Goal: Information Seeking & Learning: Check status

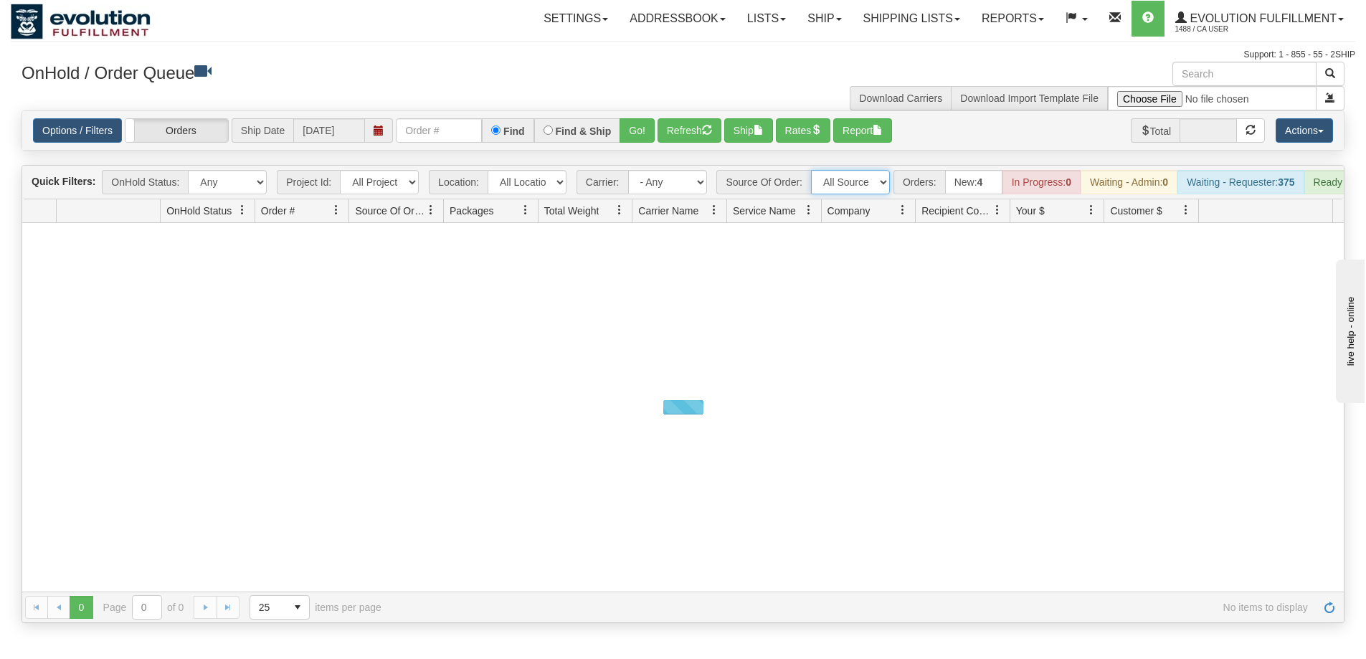
drag, startPoint x: 0, startPoint y: 0, endPoint x: 848, endPoint y: 180, distance: 867.1
click at [848, 180] on select "All Sources AirBlaster 2Ship Integration Ambler Apparel 2Ship Integration BC Ca…" at bounding box center [850, 182] width 79 height 24
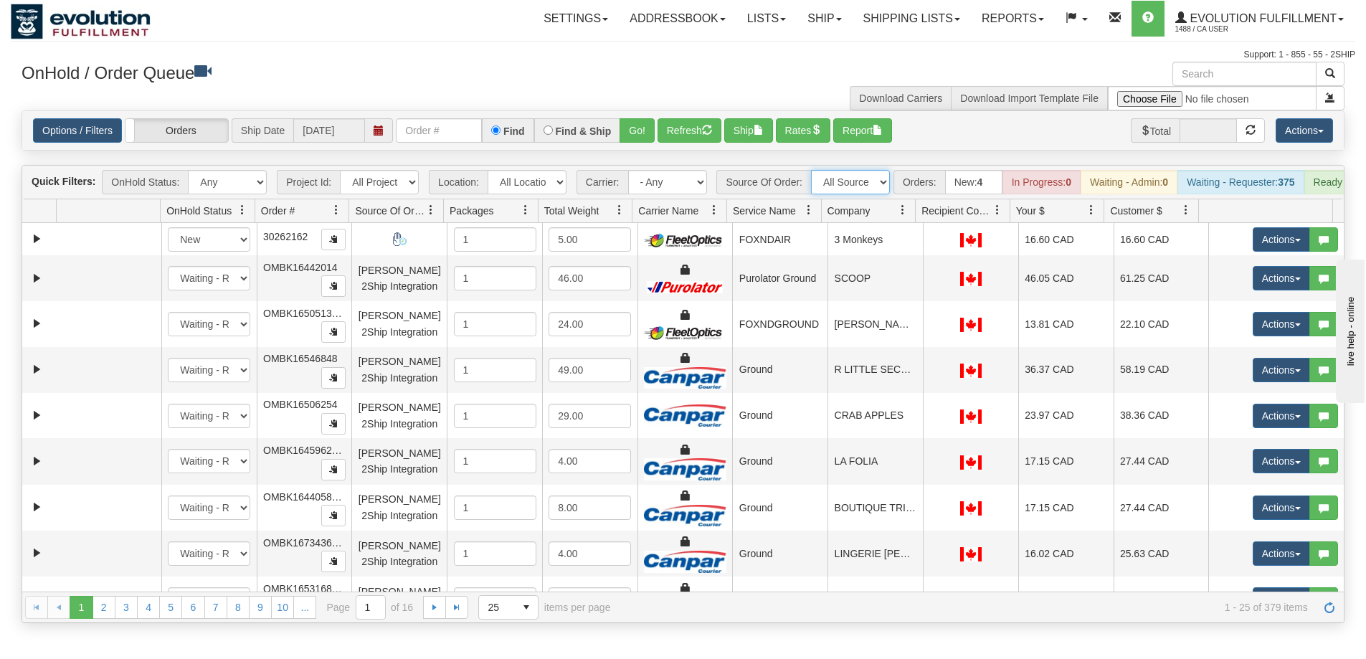
select select "BC Cancer Agency 2Ship Integration"
click at [811, 170] on select "All Sources AirBlaster 2Ship Integration Ambler Apparel 2Ship Integration BC Ca…" at bounding box center [850, 182] width 79 height 24
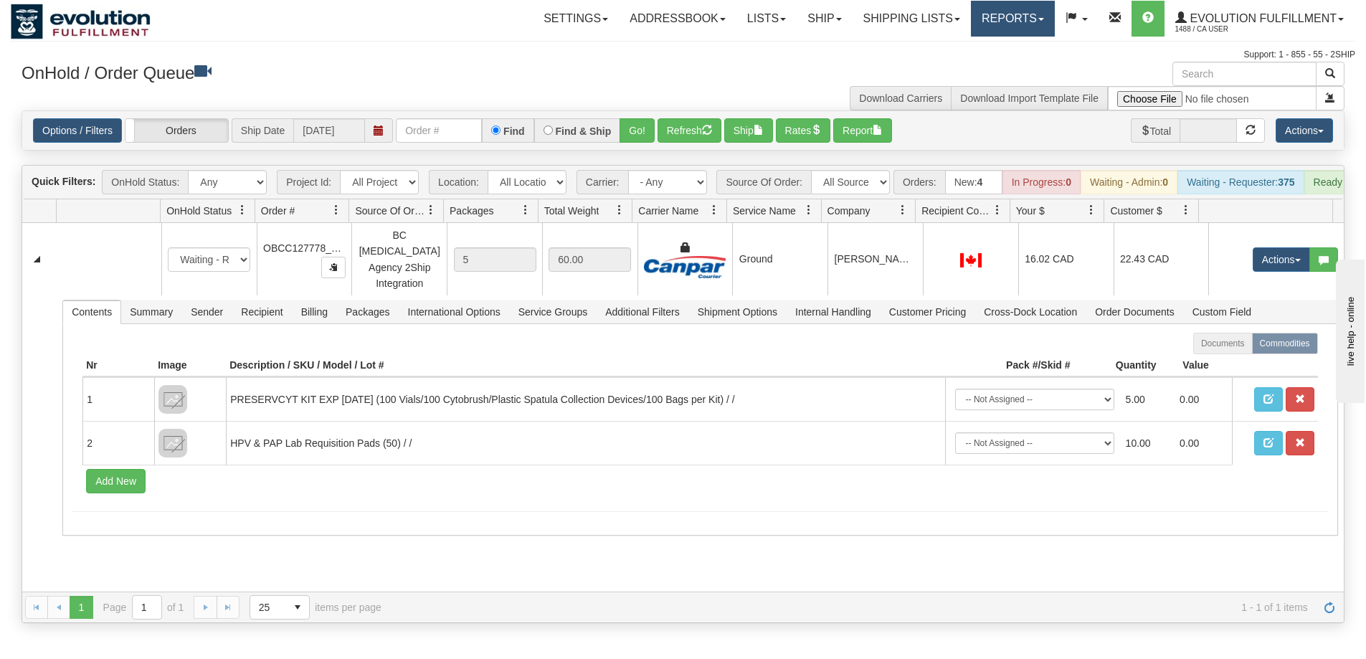
click at [1025, 12] on link "Reports" at bounding box center [1013, 19] width 84 height 36
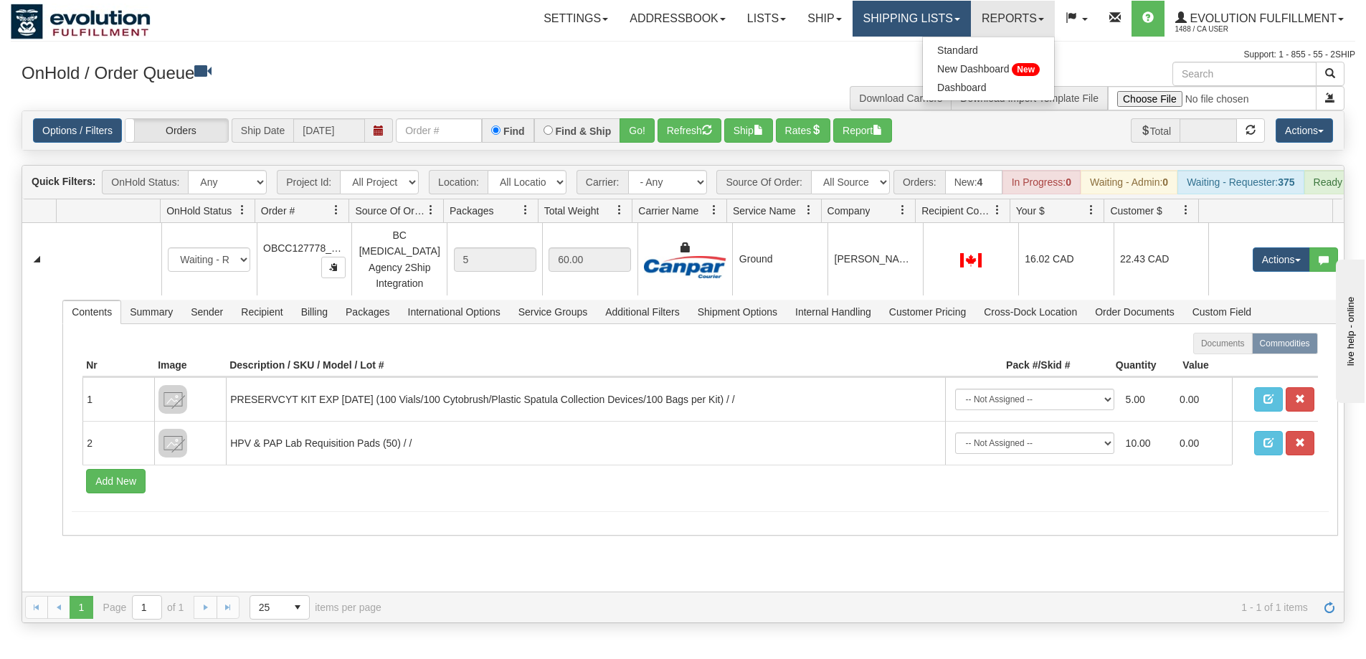
click at [936, 12] on link "Shipping lists" at bounding box center [912, 19] width 118 height 36
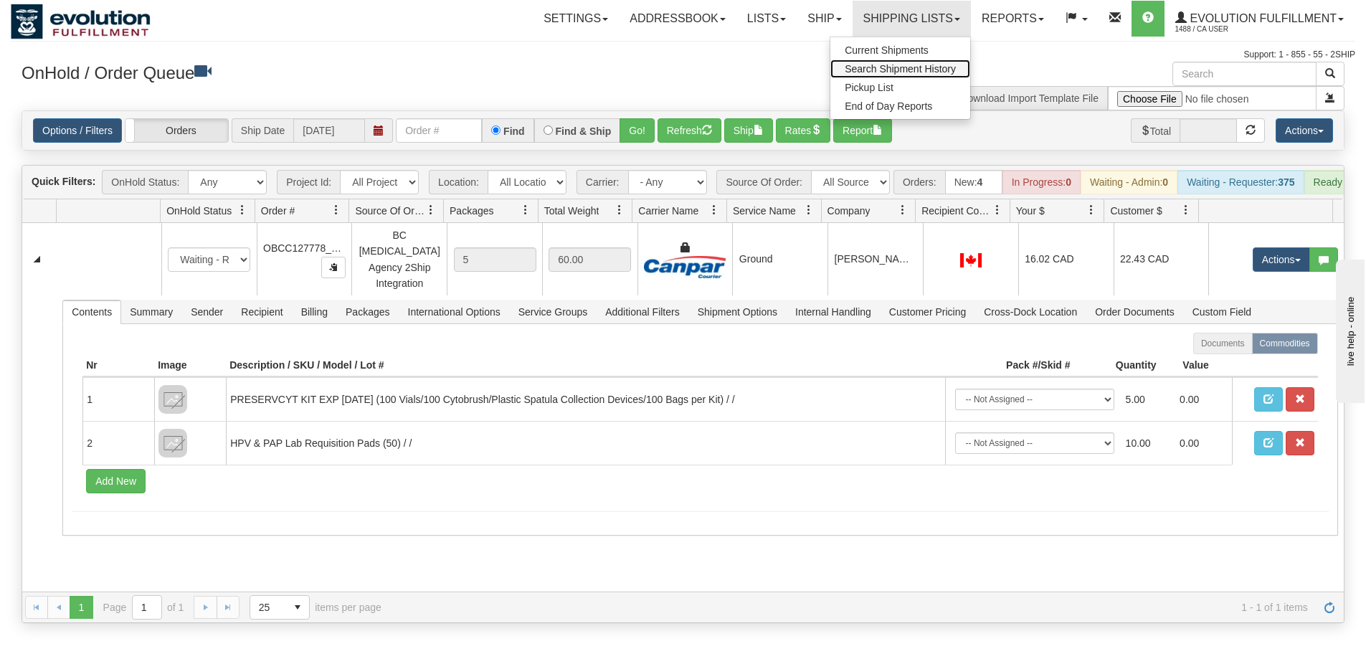
click at [901, 74] on span "Search Shipment History" at bounding box center [900, 68] width 111 height 11
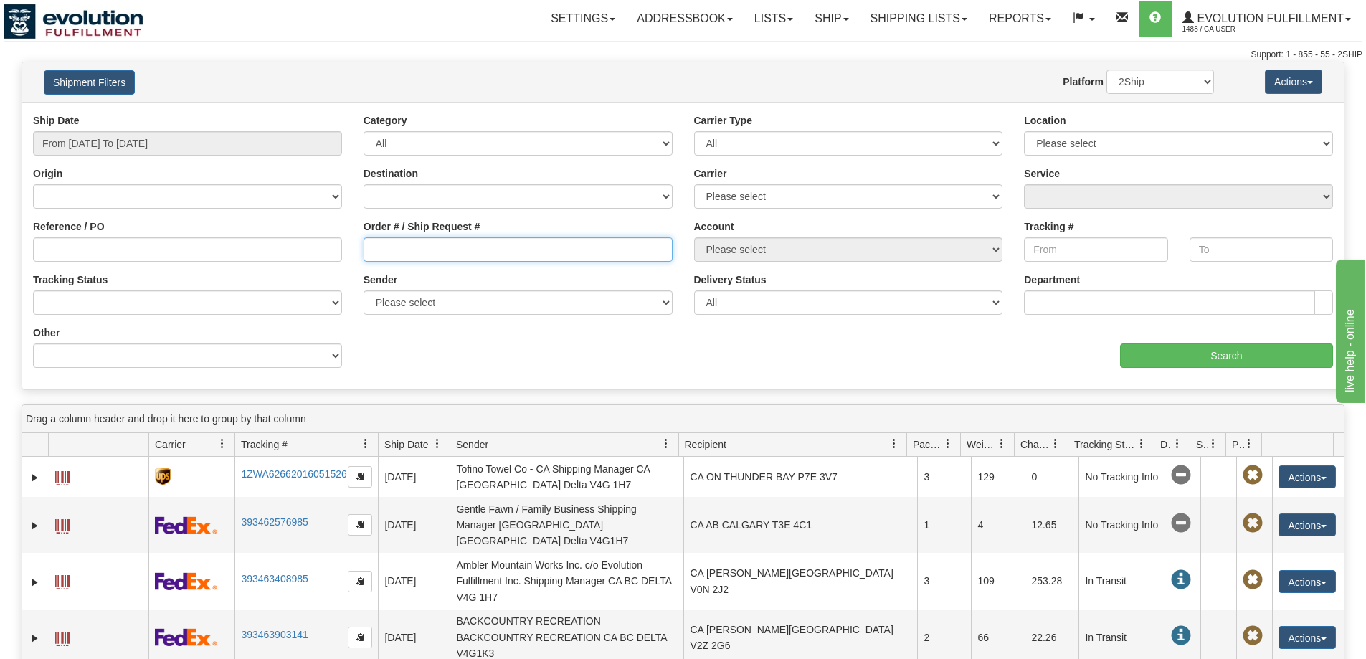
click at [483, 246] on input "Order # / Ship Request #" at bounding box center [518, 249] width 309 height 24
paste input "127772"
type input "OBCC127772"
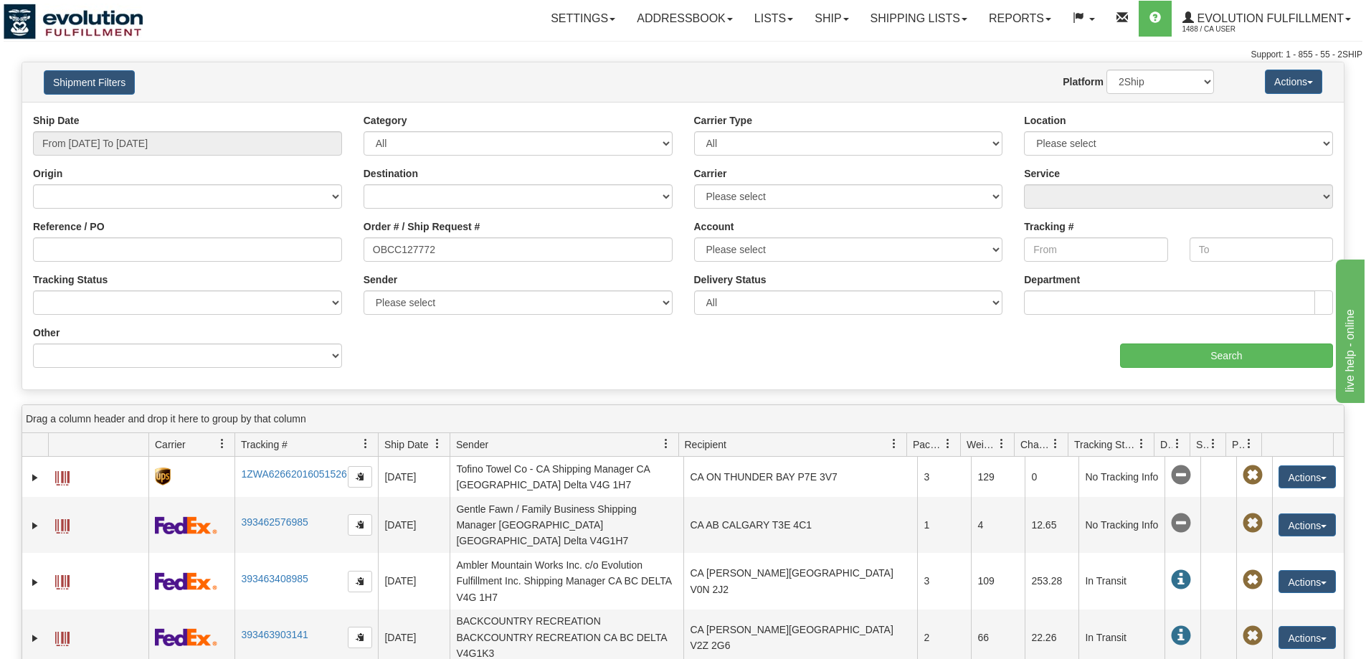
click at [1185, 341] on div "aaa Search" at bounding box center [1013, 347] width 661 height 42
click at [1175, 355] on input "Search" at bounding box center [1226, 355] width 213 height 24
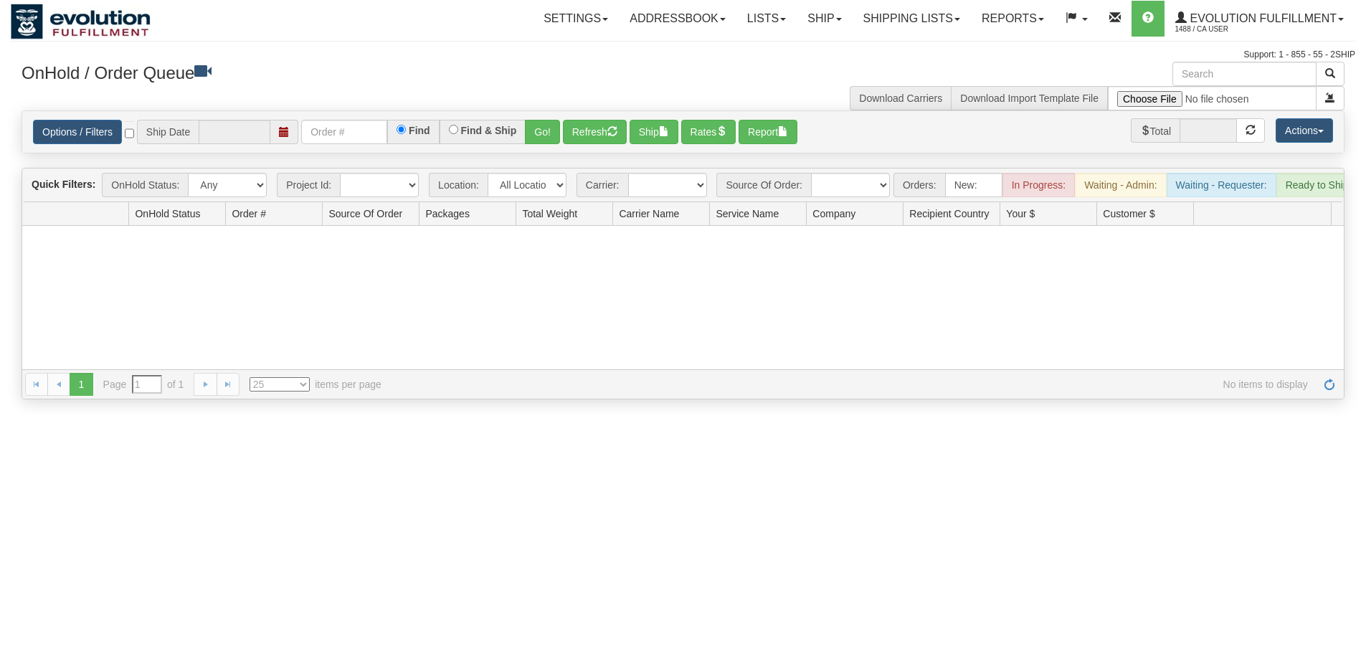
select select "25"
type input "[DATE]"
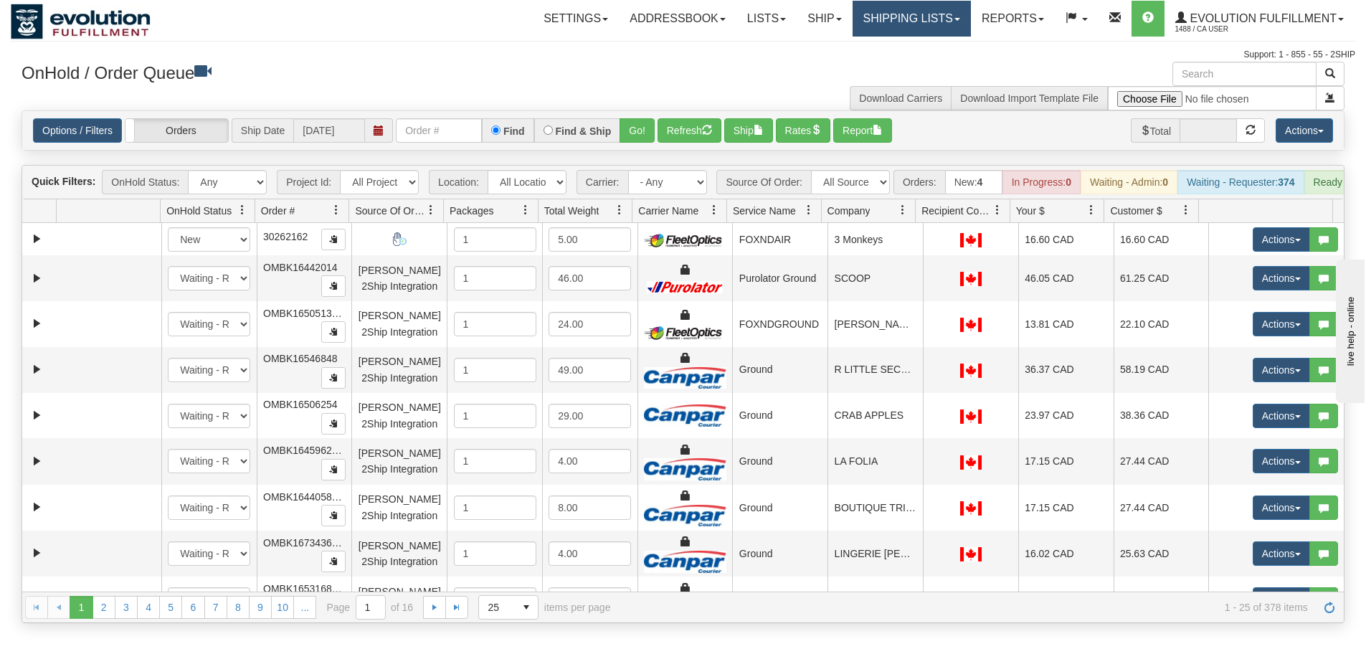
click at [938, 18] on link "Shipping lists" at bounding box center [912, 19] width 118 height 36
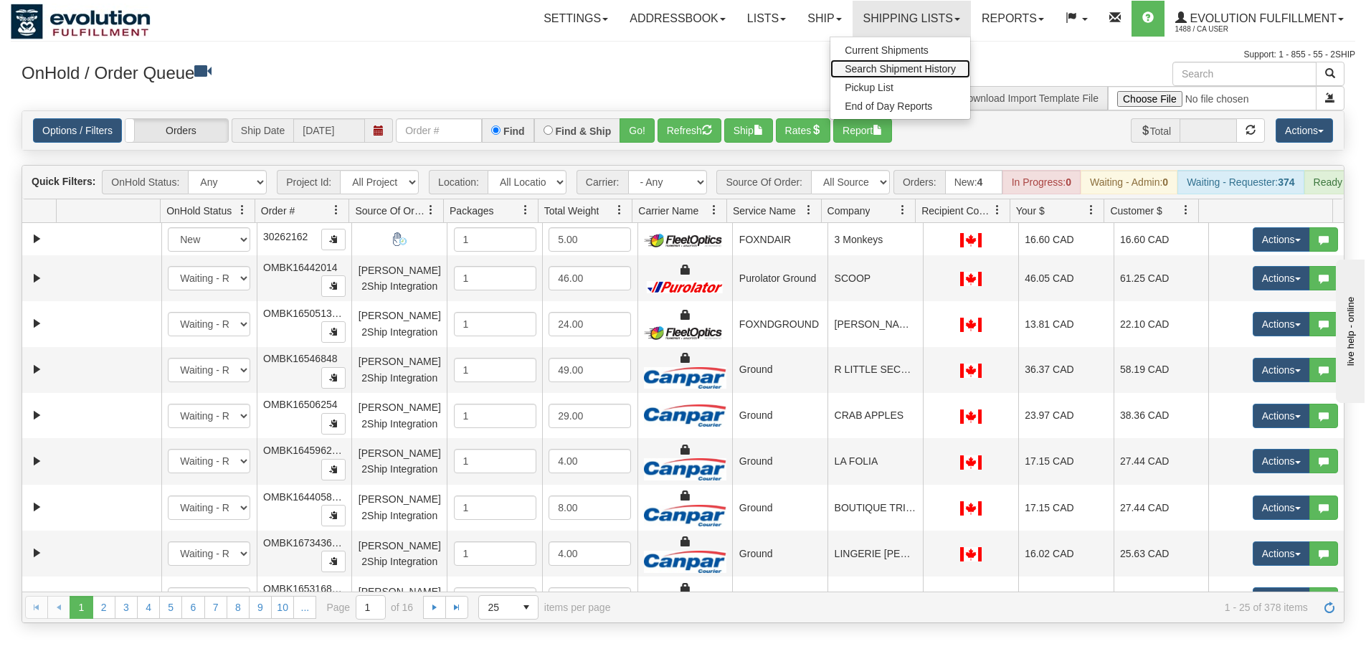
click at [896, 70] on span "Search Shipment History" at bounding box center [900, 68] width 111 height 11
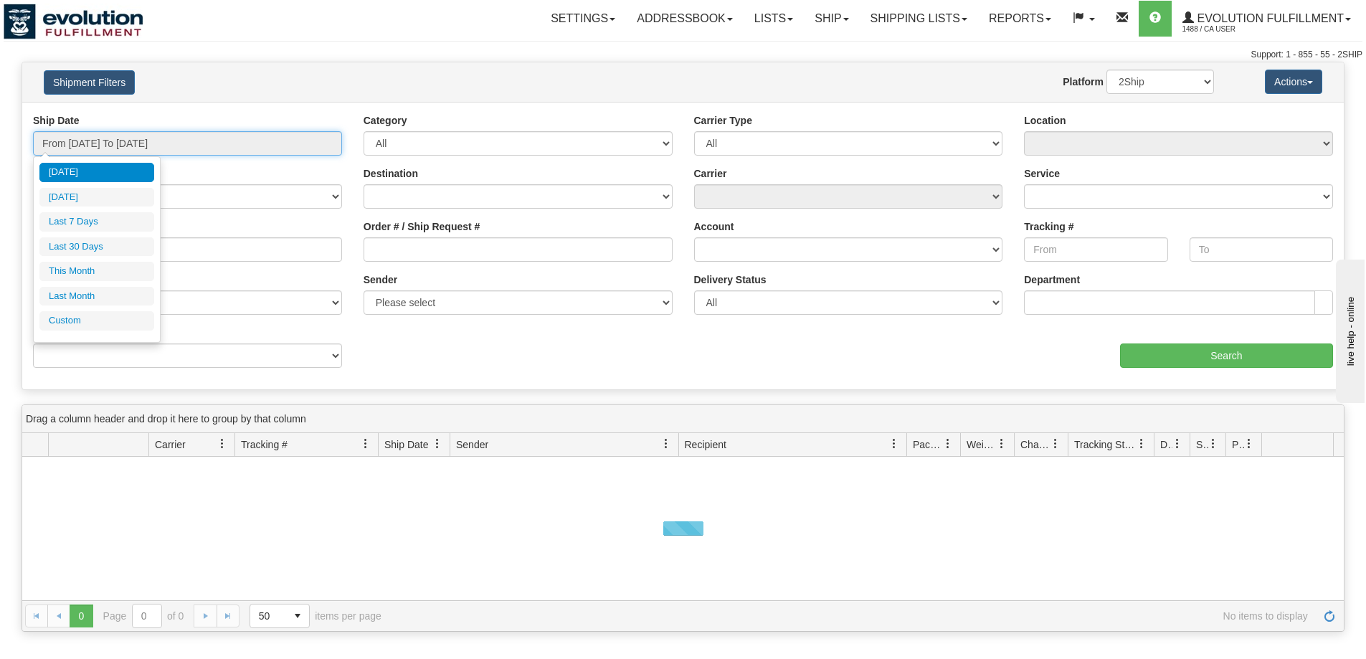
click at [121, 146] on input "From 09/22/2025 To 09/23/2025" at bounding box center [187, 143] width 309 height 24
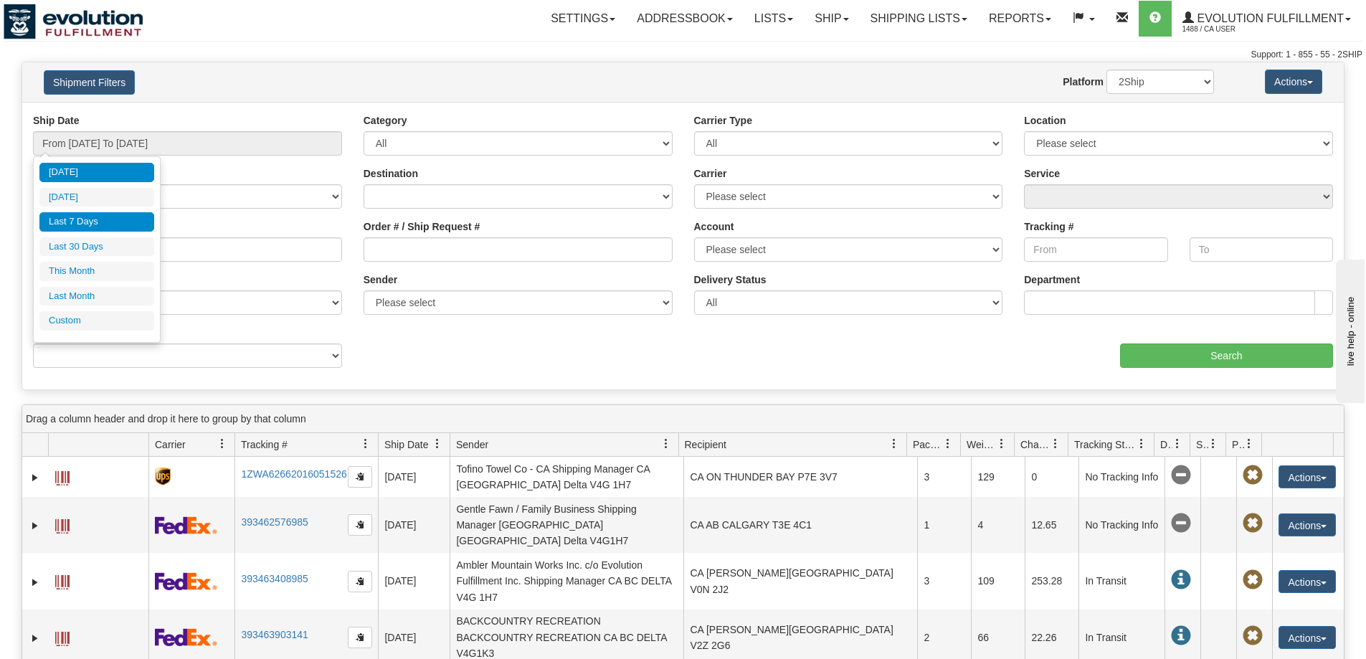
click at [88, 217] on li "Last 7 Days" at bounding box center [96, 221] width 115 height 19
type input "From 09/17/2025 To 09/23/2025"
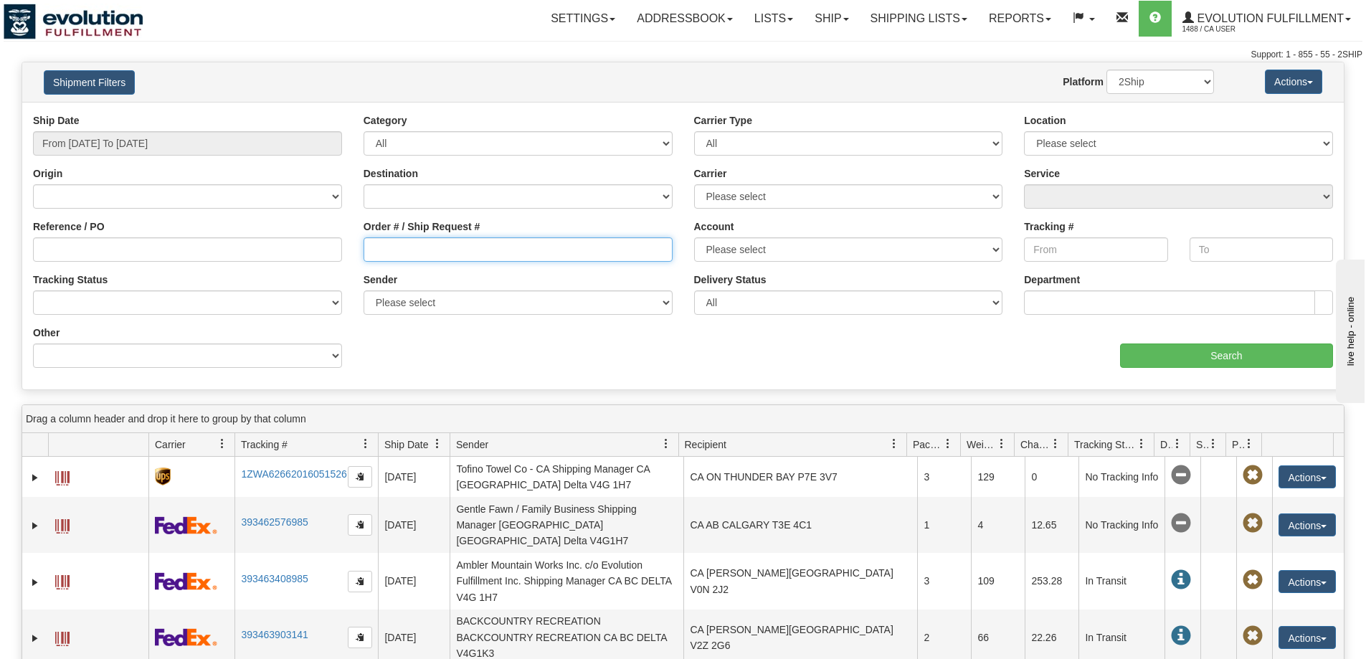
click at [478, 240] on input "Order # / Ship Request #" at bounding box center [518, 249] width 309 height 24
paste input "127772"
type input "obcc127772"
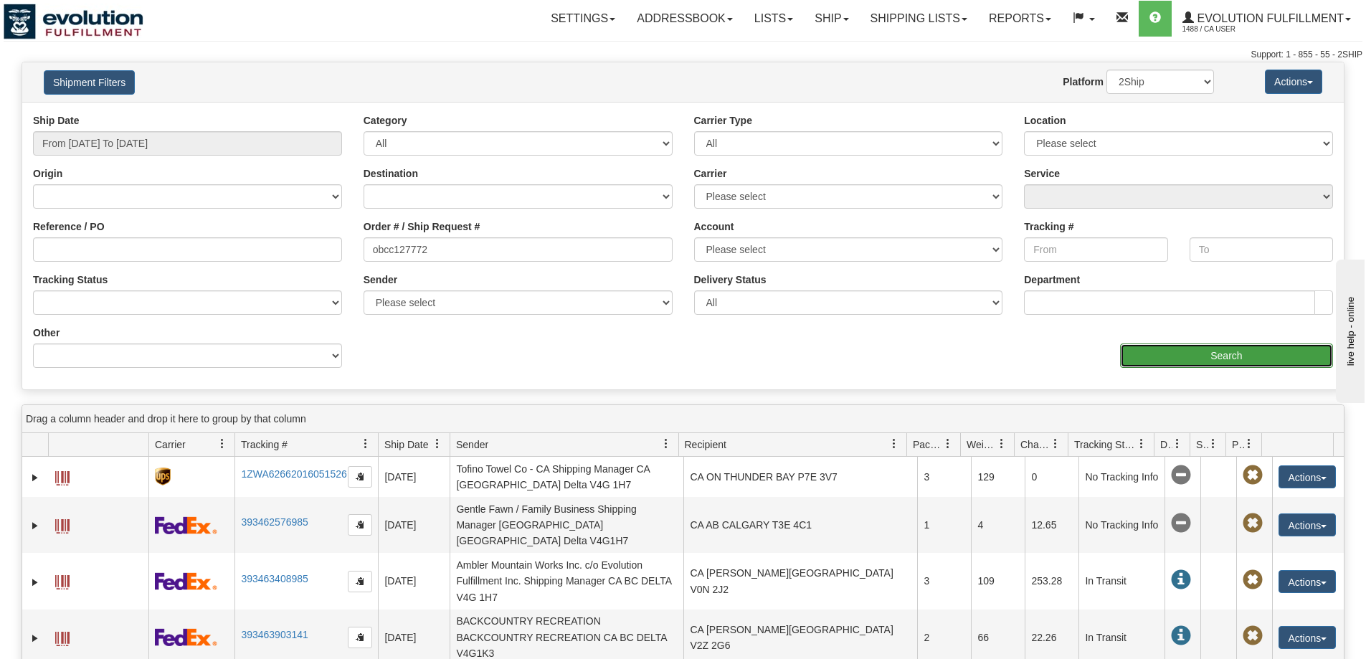
click at [1229, 352] on input "Search" at bounding box center [1226, 355] width 213 height 24
